Goal: Task Accomplishment & Management: Manage account settings

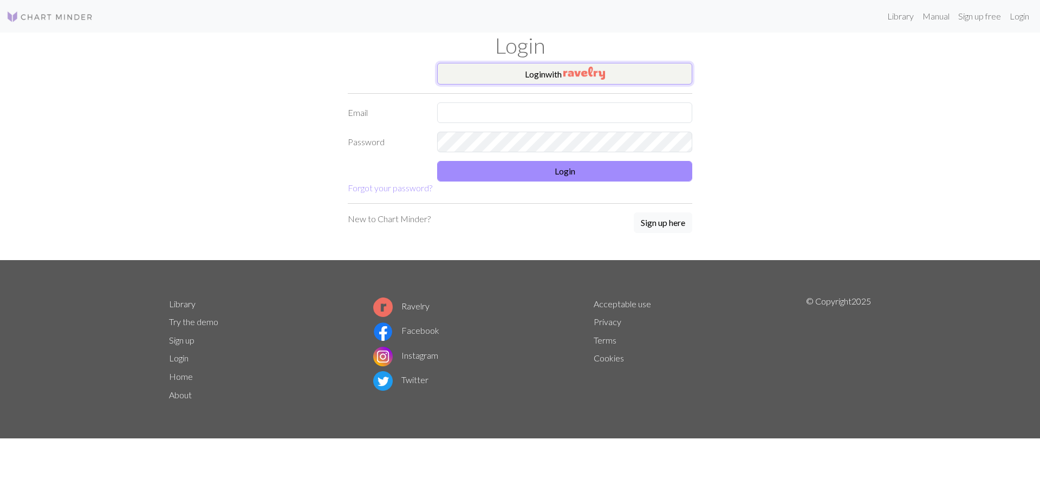
click at [625, 80] on button "Login with" at bounding box center [564, 74] width 255 height 22
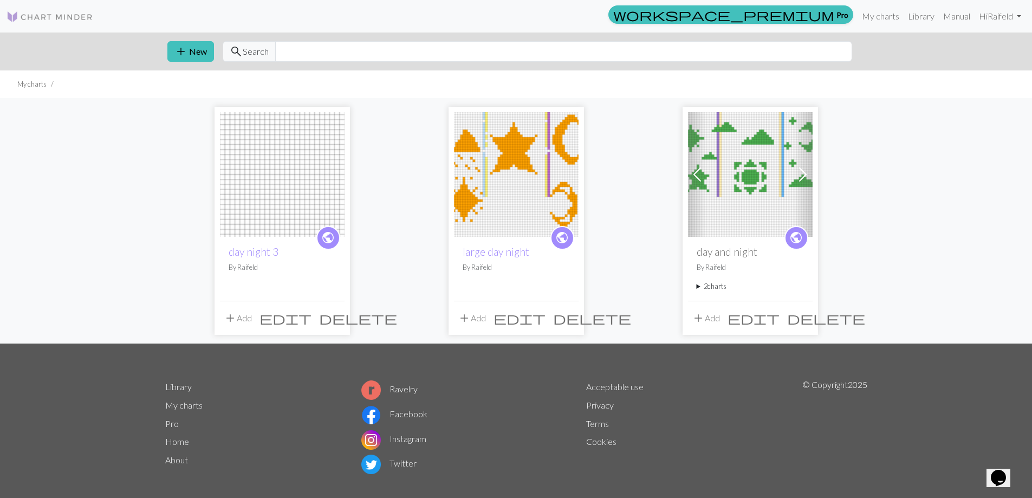
click at [504, 179] on img at bounding box center [516, 174] width 125 height 125
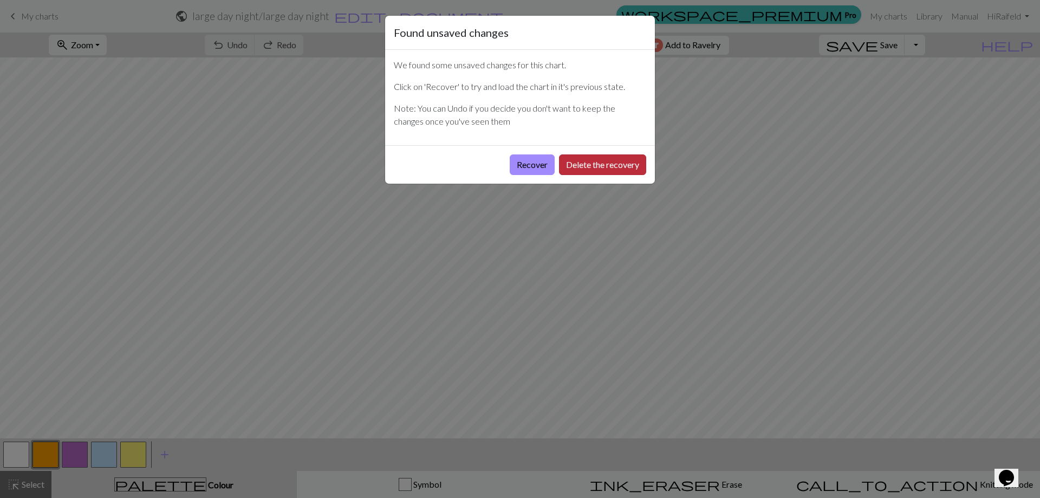
click at [611, 162] on button "Delete the recovery" at bounding box center [602, 164] width 87 height 21
